Goal: Task Accomplishment & Management: Complete application form

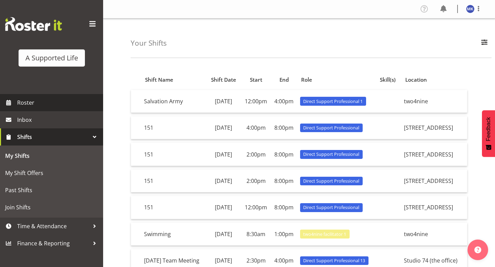
click at [41, 104] on span "Roster" at bounding box center [58, 103] width 82 height 10
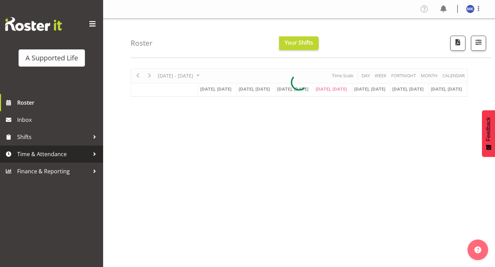
click at [69, 158] on span "Time & Attendance" at bounding box center [53, 154] width 72 height 10
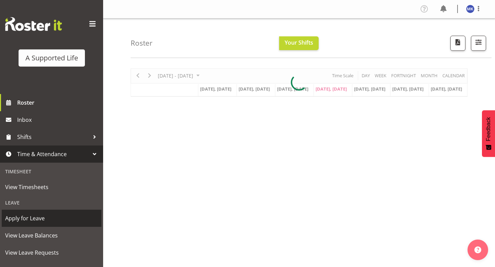
click at [41, 221] on span "Apply for Leave" at bounding box center [51, 218] width 93 height 10
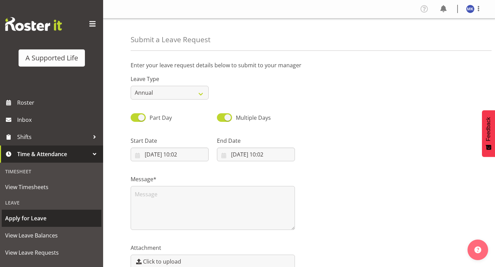
select select "8"
select select "2025"
select select "10"
select select "2"
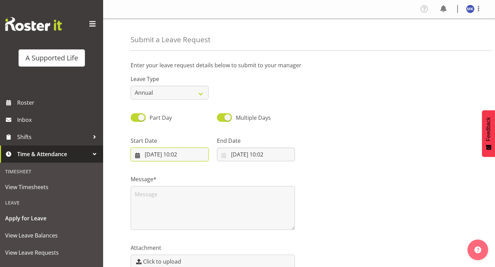
click at [152, 156] on input "25/09/2025, 10:02" at bounding box center [170, 155] width 78 height 14
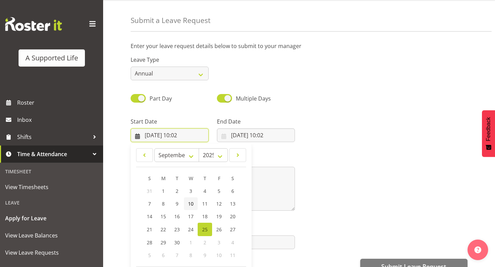
scroll to position [23, 0]
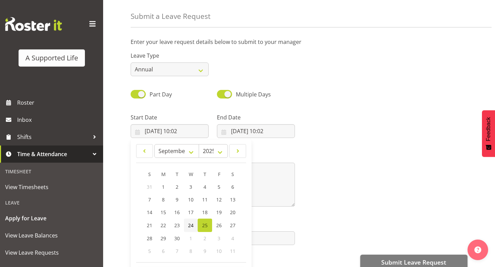
click at [192, 223] on span "24" at bounding box center [190, 225] width 5 height 7
type input "24/09/2025, 10:02"
click at [193, 154] on select "January February March April May June July August September October November De…" at bounding box center [176, 151] width 45 height 14
select select "11"
click at [154, 144] on select "January February March April May June July August September October November De…" at bounding box center [176, 151] width 45 height 14
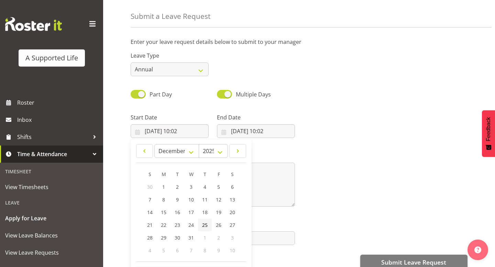
click at [203, 228] on span "25" at bounding box center [204, 225] width 5 height 7
type input "25/12/2025, 10:02"
click at [188, 132] on input "25/12/2025, 10:02" at bounding box center [170, 131] width 78 height 14
click at [195, 130] on input "25/12/2025, 10:02" at bounding box center [170, 131] width 78 height 14
click at [190, 133] on input "25/12/2025, 10:02" at bounding box center [170, 131] width 78 height 14
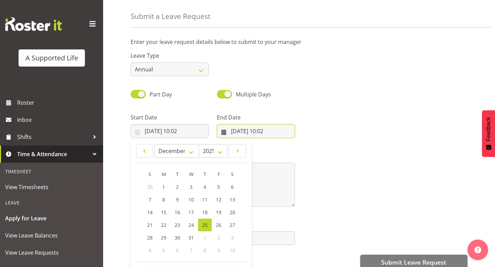
click at [246, 137] on input "25/09/2025, 10:02" at bounding box center [256, 131] width 78 height 14
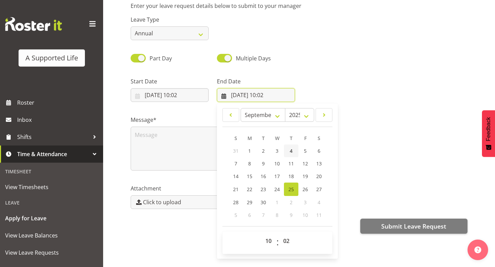
scroll to position [64, 0]
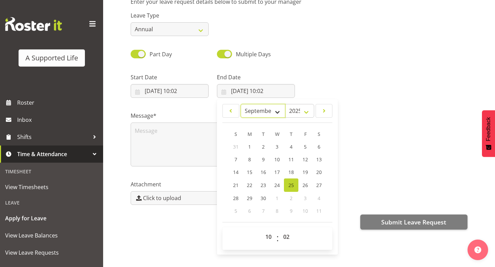
click at [278, 112] on select "January February March April May June July August September October November De…" at bounding box center [263, 111] width 45 height 14
select select "0"
click at [241, 104] on select "January February March April May June July August September October November De…" at bounding box center [263, 111] width 45 height 14
click at [303, 148] on span "3" at bounding box center [304, 147] width 3 height 7
click at [306, 144] on span "3" at bounding box center [304, 147] width 3 height 7
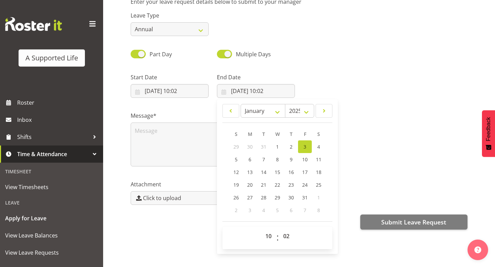
type input "[DATE] 00:00"
select select "0"
click at [265, 241] on select "00 01 02 03 04 05 06 07 08 09 10 11 12 13 14 15 16 17 18 19 20 21 22 23" at bounding box center [269, 237] width 15 height 14
select select "2"
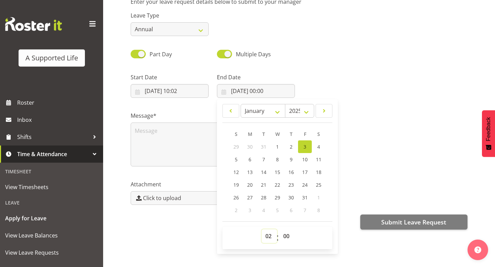
click at [262, 230] on select "00 01 02 03 04 05 06 07 08 09 10 11 12 13 14 15 16 17 18 19 20 21 22 23" at bounding box center [269, 237] width 15 height 14
type input "03/01/2025, 02:00"
click at [269, 241] on select "00 01 02 03 04 05 06 07 08 09 10 11 12 13 14 15 16 17 18 19 20 21 22 23" at bounding box center [269, 237] width 15 height 14
select select "8"
click at [262, 230] on select "00 01 02 03 04 05 06 07 08 09 10 11 12 13 14 15 16 17 18 19 20 21 22 23" at bounding box center [269, 237] width 15 height 14
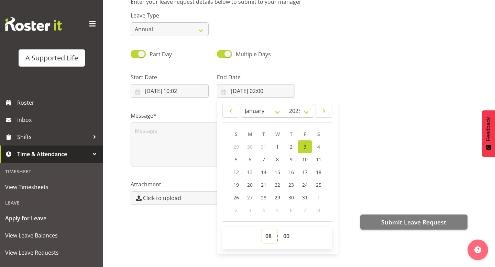
type input "03/01/2025, 08:00"
click at [287, 241] on select "00 01 02 03 04 05 06 07 08 09 10 11 12 13 14 15 16 17 18 19 20 21 22 23 24 25 2…" at bounding box center [286, 237] width 15 height 14
click at [279, 230] on select "00 01 02 03 04 05 06 07 08 09 10 11 12 13 14 15 16 17 18 19 20 21 22 23 24 25 2…" at bounding box center [286, 237] width 15 height 14
click at [269, 240] on select "00 01 02 03 04 05 06 07 08 09 10 11 12 13 14 15 16 17 18 19 20 21 22 23" at bounding box center [269, 237] width 15 height 14
select select "20"
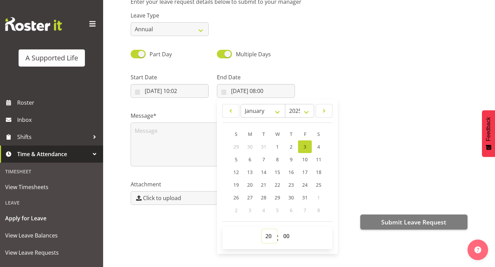
click at [262, 230] on select "00 01 02 03 04 05 06 07 08 09 10 11 12 13 14 15 16 17 18 19 20 21 22 23" at bounding box center [269, 237] width 15 height 14
type input "03/01/2025, 20:00"
click at [350, 153] on div "Message*" at bounding box center [298, 136] width 345 height 69
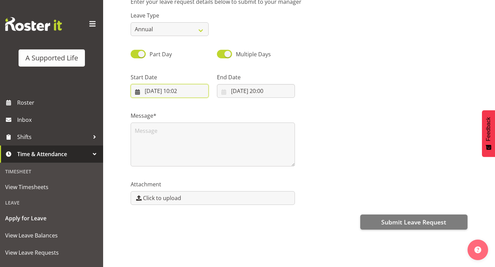
click at [191, 92] on input "25/12/2025, 10:02" at bounding box center [170, 91] width 78 height 14
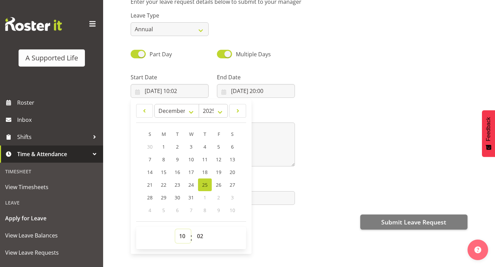
click at [181, 236] on select "00 01 02 03 04 05 06 07 08 09 10 11 12 13 14 15 16 17 18 19 20 21 22 23" at bounding box center [182, 237] width 15 height 14
select select "12"
click at [175, 230] on select "00 01 02 03 04 05 06 07 08 09 10 11 12 13 14 15 16 17 18 19 20 21 22 23" at bounding box center [182, 237] width 15 height 14
type input "25/12/2025, 12:02"
click at [200, 236] on select "00 01 02 03 04 05 06 07 08 09 10 11 12 13 14 15 16 17 18 19 20 21 22 23 24 25 2…" at bounding box center [200, 237] width 15 height 14
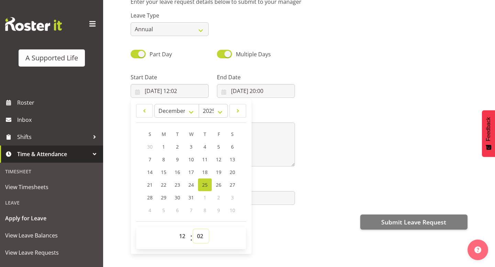
select select "0"
click at [193, 230] on select "00 01 02 03 04 05 06 07 08 09 10 11 12 13 14 15 16 17 18 19 20 21 22 23 24 25 2…" at bounding box center [200, 237] width 15 height 14
type input "[DATE] 12:00"
click at [261, 223] on div "Submit Leave Request" at bounding box center [299, 221] width 337 height 16
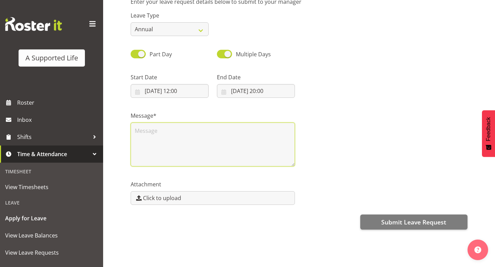
click at [235, 142] on textarea at bounding box center [213, 145] width 164 height 44
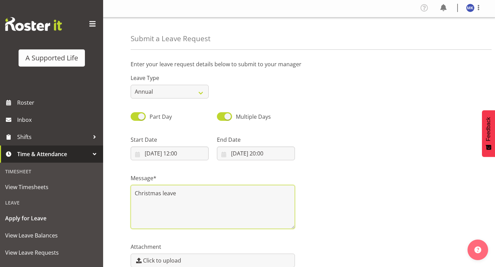
scroll to position [0, 0]
click at [134, 196] on textarea "Christmas leave" at bounding box center [213, 208] width 164 height 44
click at [267, 199] on textarea "Hey Chloe I am just putting my Christmas leave" at bounding box center [213, 208] width 164 height 44
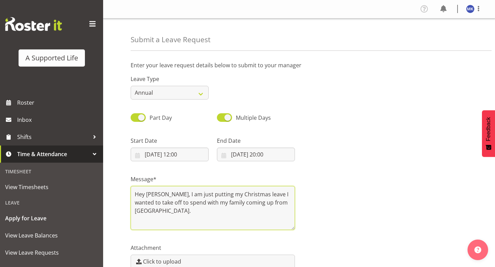
click at [145, 196] on textarea "Hey Chloe, I am just putting my Christmas leave I wanted to take off to spend w…" at bounding box center [213, 208] width 164 height 44
click at [275, 195] on textarea "Hi Chloe, I am just putting my Christmas leave I wanted to take off to spend wi…" at bounding box center [213, 208] width 164 height 44
click at [279, 202] on textarea "Hi Chloe, I am just putting my Christmas leave I want to take off to spend time…" at bounding box center [213, 208] width 164 height 44
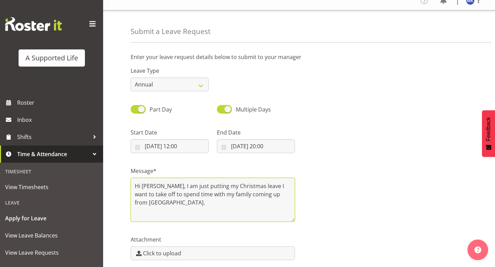
scroll to position [10, 0]
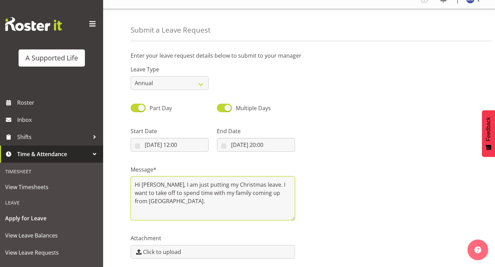
click at [277, 192] on textarea "Hi Chloe, I am just putting my Christmas leave. I want to take off to spend tim…" at bounding box center [213, 199] width 164 height 44
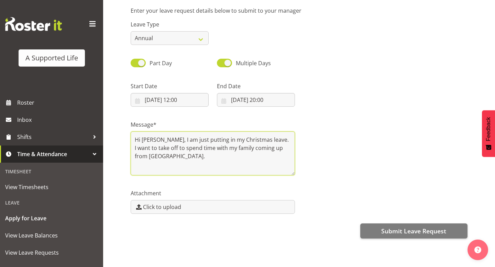
scroll to position [64, 0]
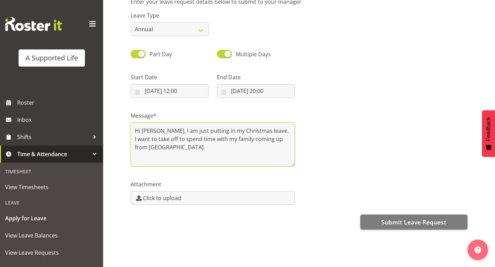
click at [276, 131] on textarea "Hi Chloe, I am just putting in my Christmas leave. I want to take off to spend …" at bounding box center [213, 145] width 164 height 44
click at [228, 144] on textarea "Hi [PERSON_NAME], I am just putting in my Christmas leave. I would like to take…" at bounding box center [213, 145] width 164 height 44
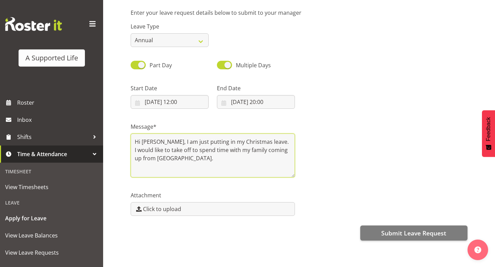
scroll to position [51, 0]
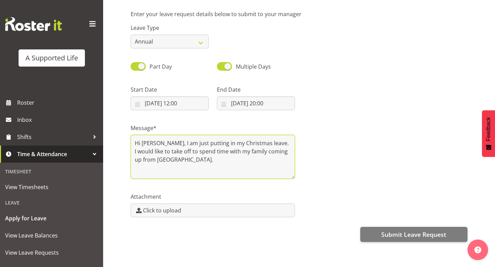
type textarea "Hi [PERSON_NAME], I am just putting in my Christmas leave. I would like to take…"
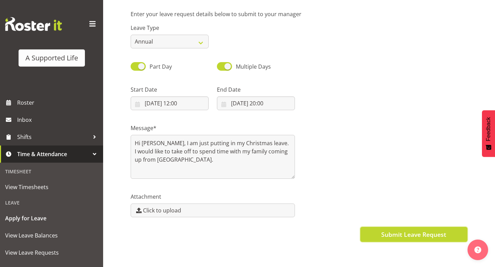
click at [375, 237] on button "Submit Leave Request" at bounding box center [413, 234] width 107 height 15
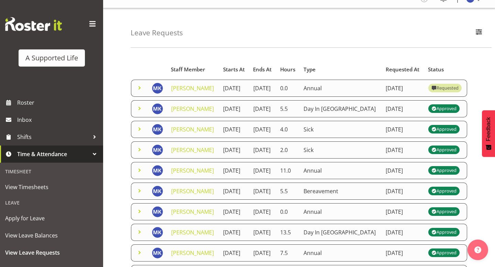
scroll to position [13, 0]
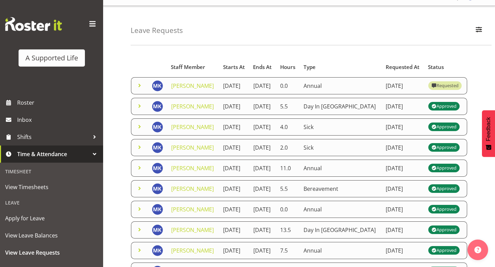
click at [137, 90] on span at bounding box center [139, 85] width 8 height 8
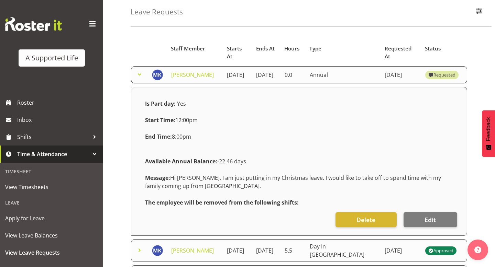
scroll to position [73, 0]
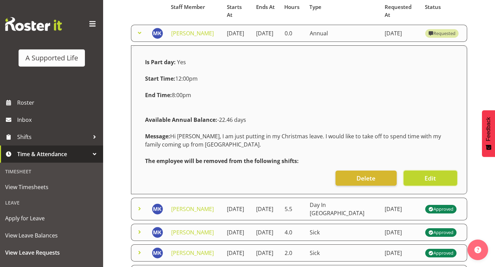
click at [442, 185] on button "Edit" at bounding box center [431, 178] width 54 height 15
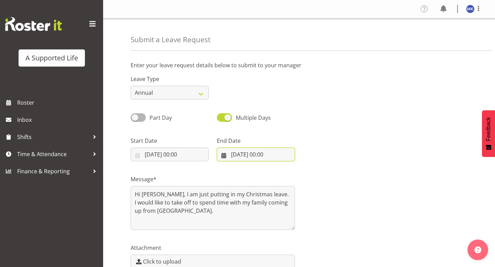
click at [255, 154] on input "[DATE] 00:00" at bounding box center [256, 155] width 78 height 14
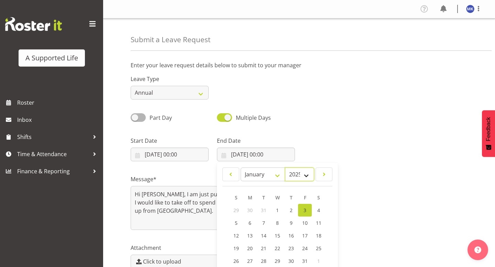
click at [306, 176] on select "2035 2034 2033 2032 2031 2030 2029 2028 2027 2026 2025 2024 2023 2022 2021 2020…" at bounding box center [299, 175] width 29 height 14
select select "2026"
click at [285, 168] on select "2035 2034 2033 2032 2031 2030 2029 2028 2027 2026 2025 2024 2023 2022 2021 2020…" at bounding box center [299, 175] width 29 height 14
click at [303, 213] on span "2" at bounding box center [304, 210] width 3 height 7
type input "[DATE] 00:00"
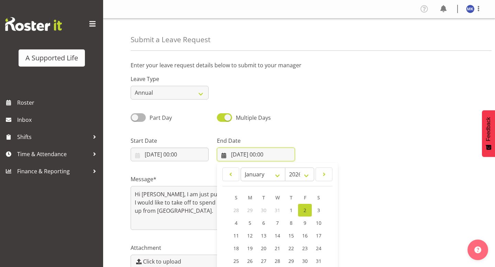
click at [266, 155] on input "02/01/2026, 00:00" at bounding box center [256, 155] width 78 height 14
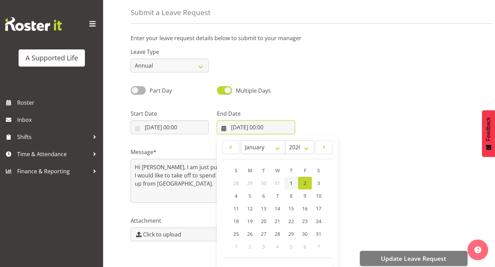
scroll to position [64, 0]
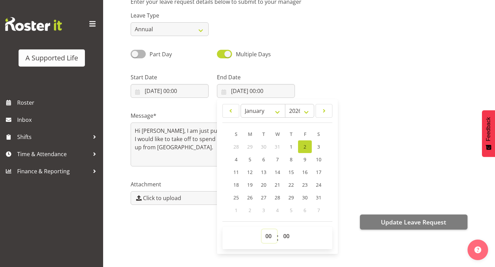
click at [268, 235] on select "00 01 02 03 04 05 06 07 08 09 10 11 12 13 14 15 16 17 18 19 20 21 22 23" at bounding box center [269, 237] width 15 height 14
select select "20"
click at [262, 230] on select "00 01 02 03 04 05 06 07 08 09 10 11 12 13 14 15 16 17 18 19 20 21 22 23" at bounding box center [269, 237] width 15 height 14
type input "02/01/2026, 20:00"
click at [368, 132] on div "Message* Hi Chloe, I am just putting in my Christmas leave. I would like to tak…" at bounding box center [298, 136] width 345 height 69
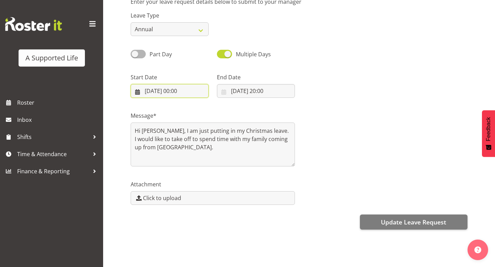
click at [187, 90] on input "25/12/2025, 00:00" at bounding box center [170, 91] width 78 height 14
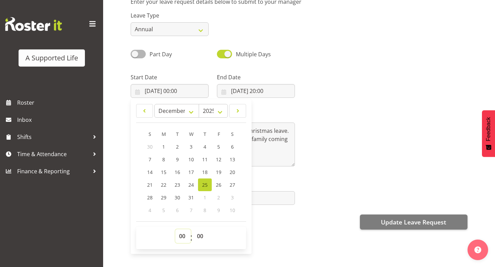
click at [180, 239] on select "00 01 02 03 04 05 06 07 08 09 10 11 12 13 14 15 16 17 18 19 20 21 22 23" at bounding box center [182, 237] width 15 height 14
select select "12"
click at [175, 230] on select "00 01 02 03 04 05 06 07 08 09 10 11 12 13 14 15 16 17 18 19 20 21 22 23" at bounding box center [182, 237] width 15 height 14
type input "25/12/2025, 12:00"
click at [351, 145] on div "Message* Hi Chloe, I am just putting in my Christmas leave. I would like to tak…" at bounding box center [298, 136] width 345 height 69
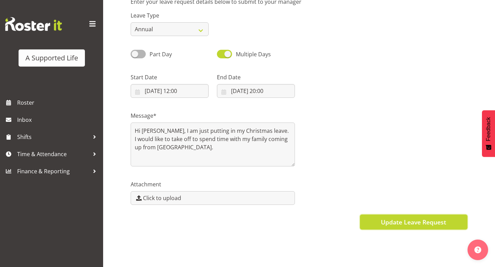
click at [379, 226] on button "Update Leave Request" at bounding box center [414, 222] width 108 height 15
